Goal: Task Accomplishment & Management: Use online tool/utility

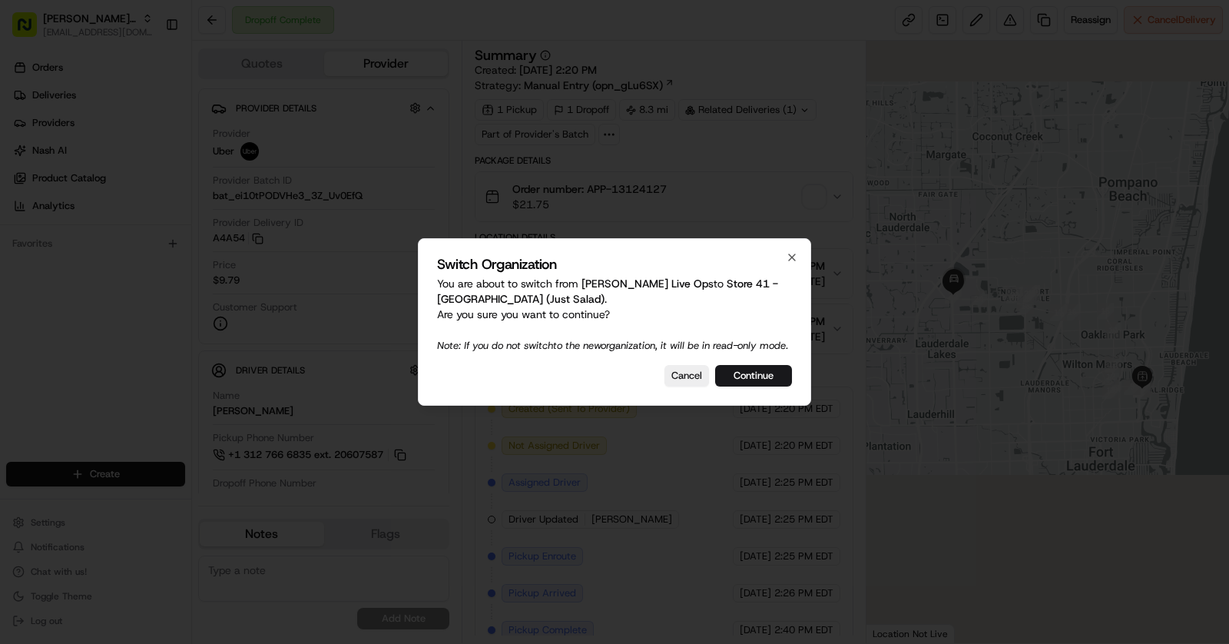
click at [741, 366] on div "Switch Organization You are about to switch from Nash Live Ops to Store 41 - Fo…" at bounding box center [614, 321] width 393 height 167
click at [751, 386] on button "Continue" at bounding box center [753, 376] width 77 height 22
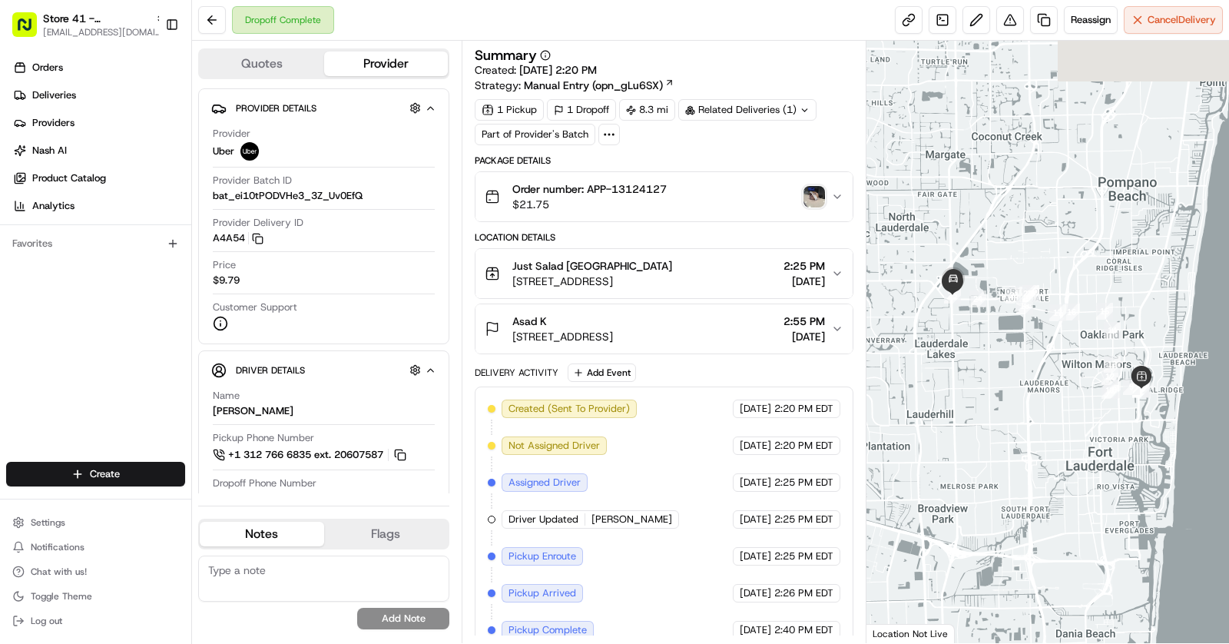
click at [290, 31] on div "Dropoff Complete" at bounding box center [283, 20] width 102 height 28
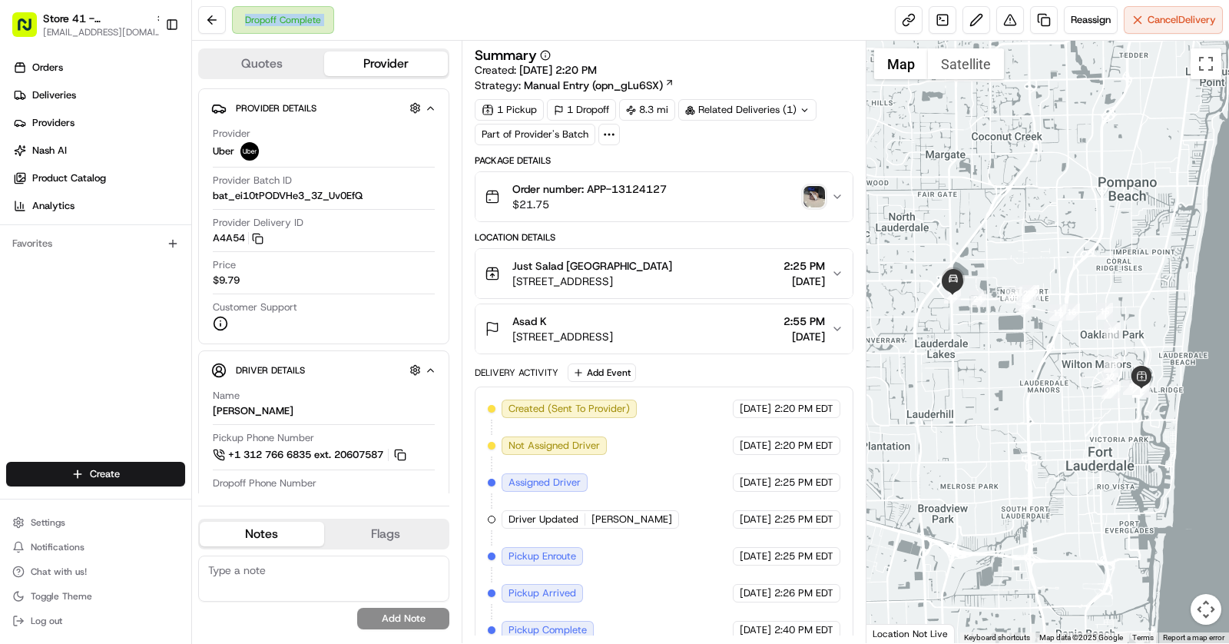
click at [290, 31] on div "Dropoff Complete" at bounding box center [283, 20] width 102 height 28
copy div "Dropoff Complete"
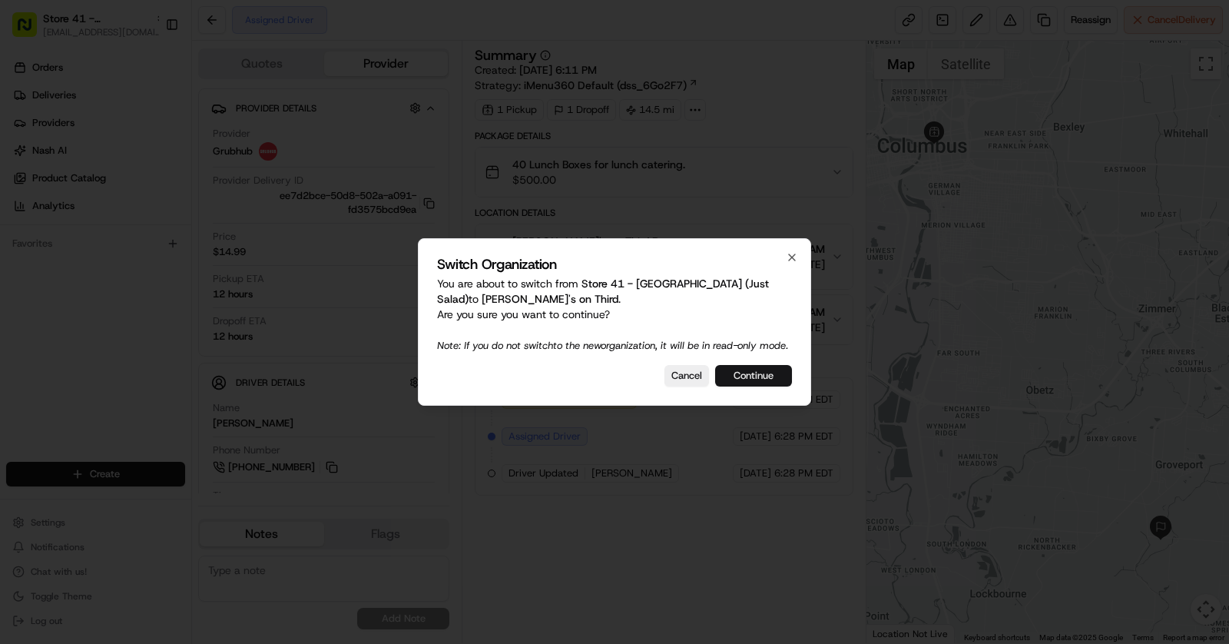
click at [763, 386] on button "Continue" at bounding box center [753, 376] width 77 height 22
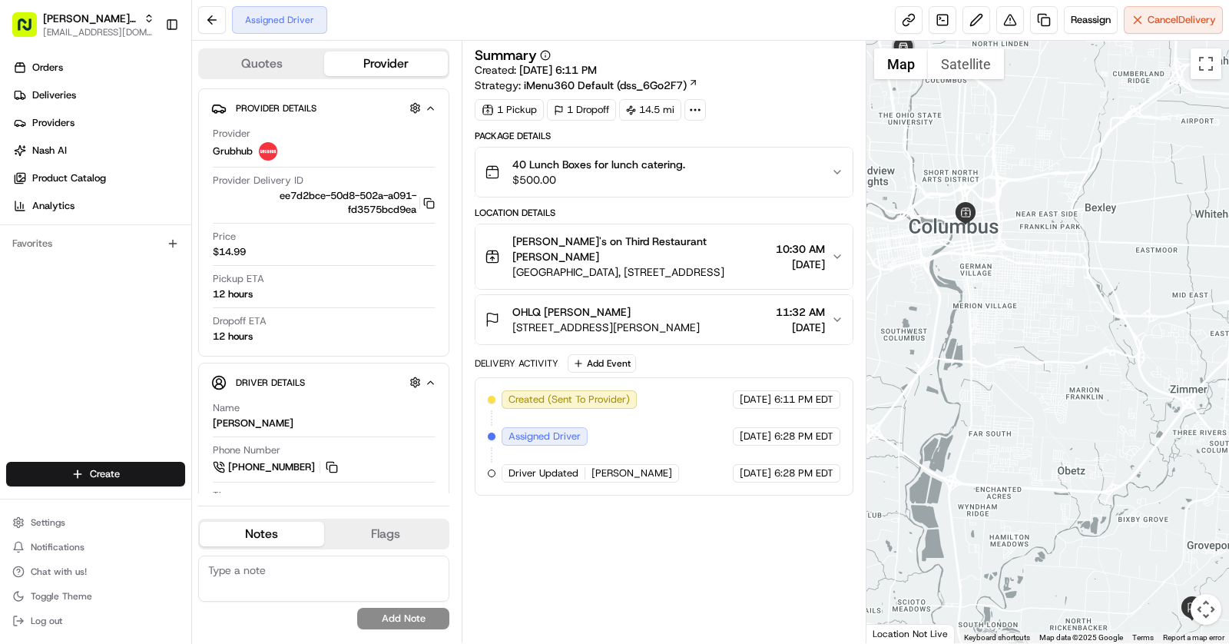
click at [276, 22] on div "Assigned Driver" at bounding box center [279, 20] width 95 height 28
copy div "Assigned Driver"
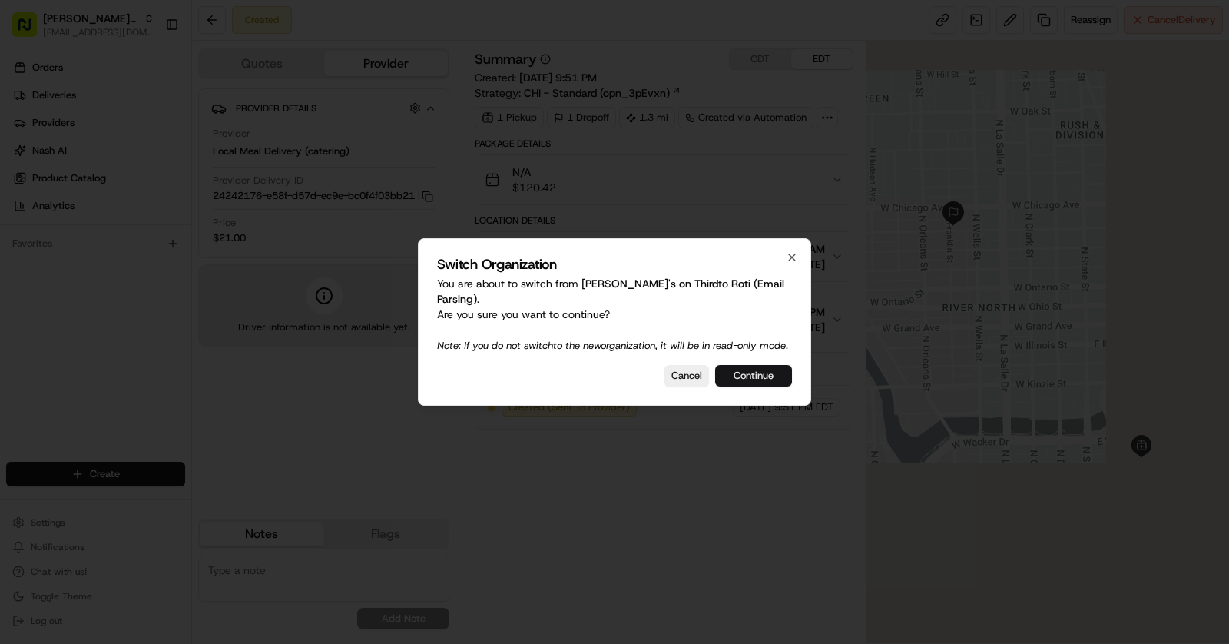
click at [766, 369] on button "Continue" at bounding box center [753, 376] width 77 height 22
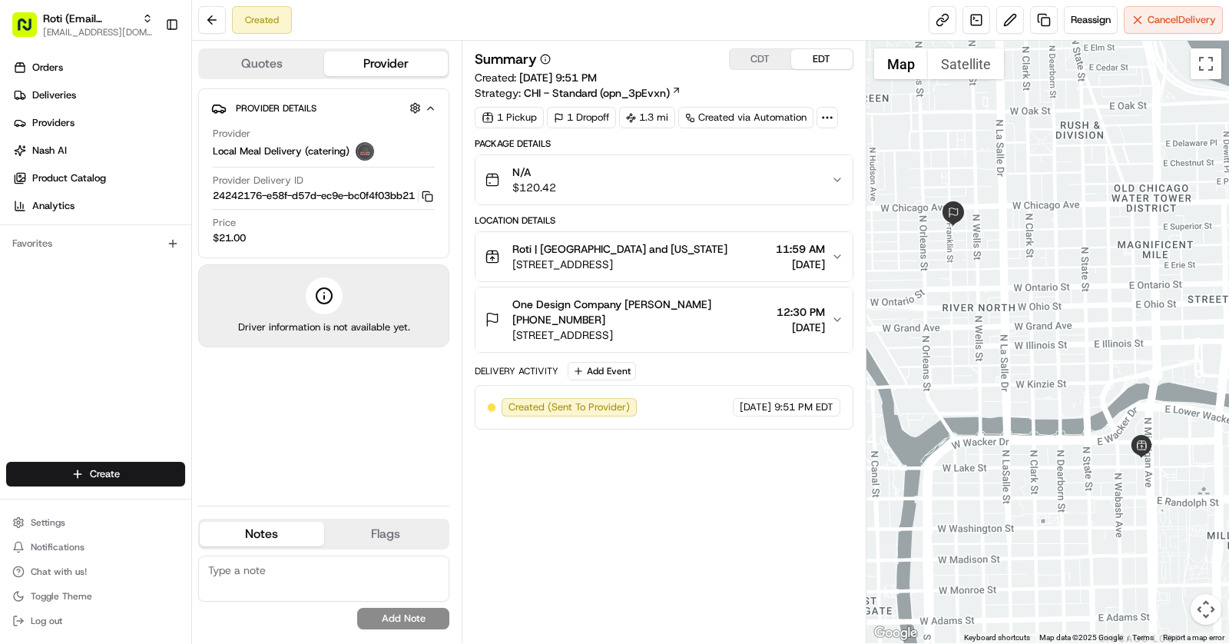
click at [682, 293] on button "One Design Company [PERSON_NAME] [PHONE_NUMBER] [STREET_ADDRESS] 12:30 PM [DATE]" at bounding box center [663, 319] width 377 height 65
